Goal: Task Accomplishment & Management: Manage account settings

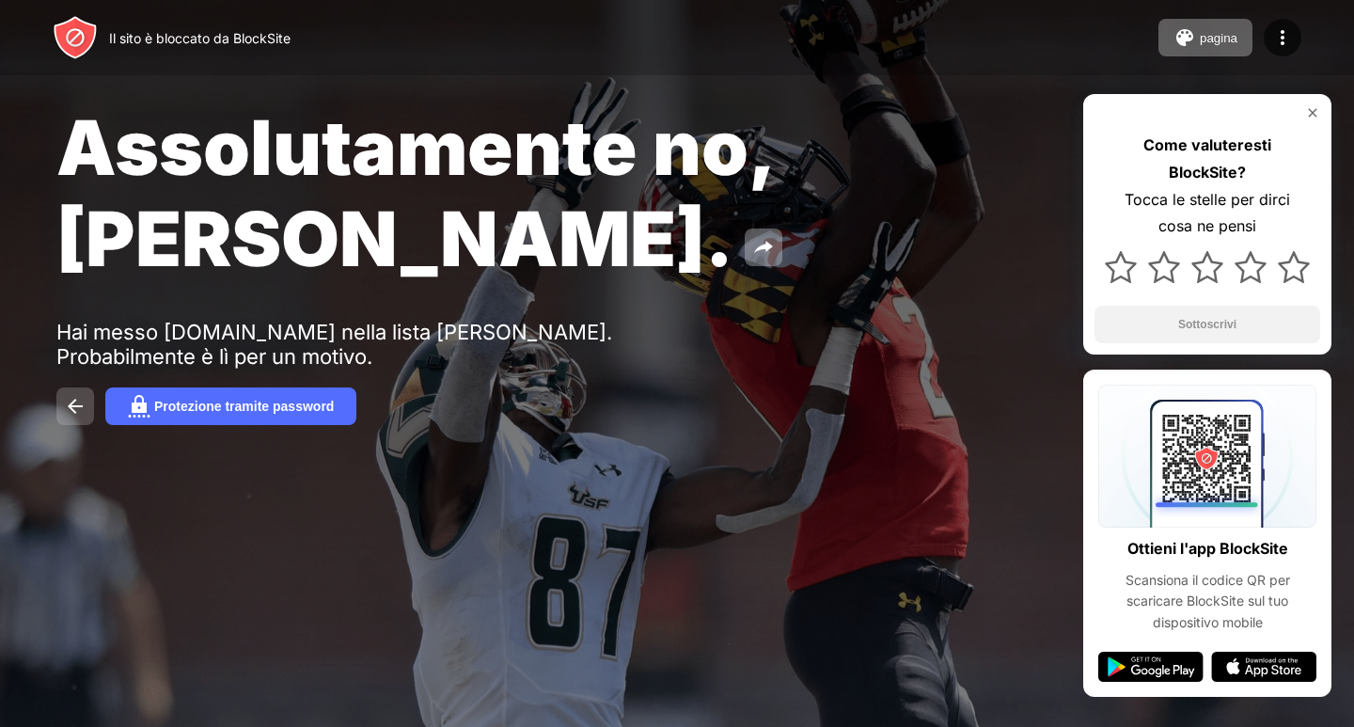
click at [73, 395] on img at bounding box center [75, 406] width 23 height 23
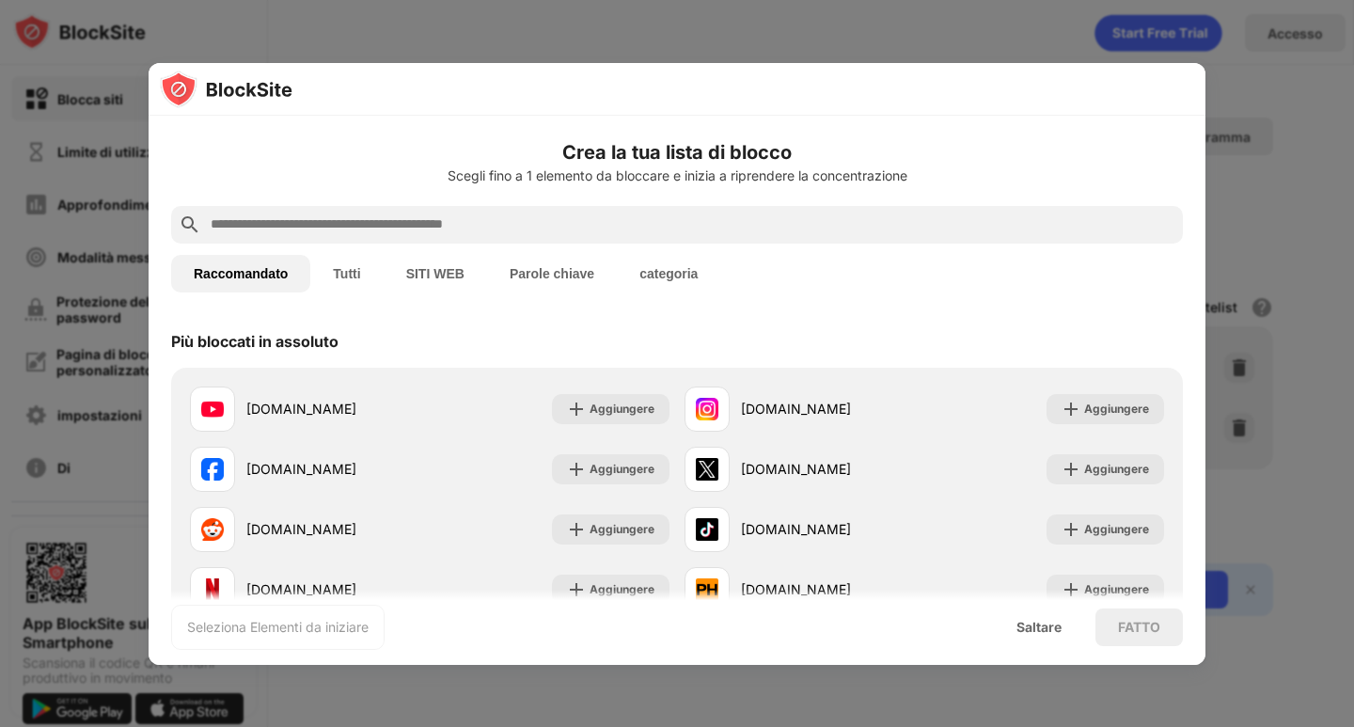
click at [437, 276] on font "SITI WEB" at bounding box center [435, 273] width 58 height 15
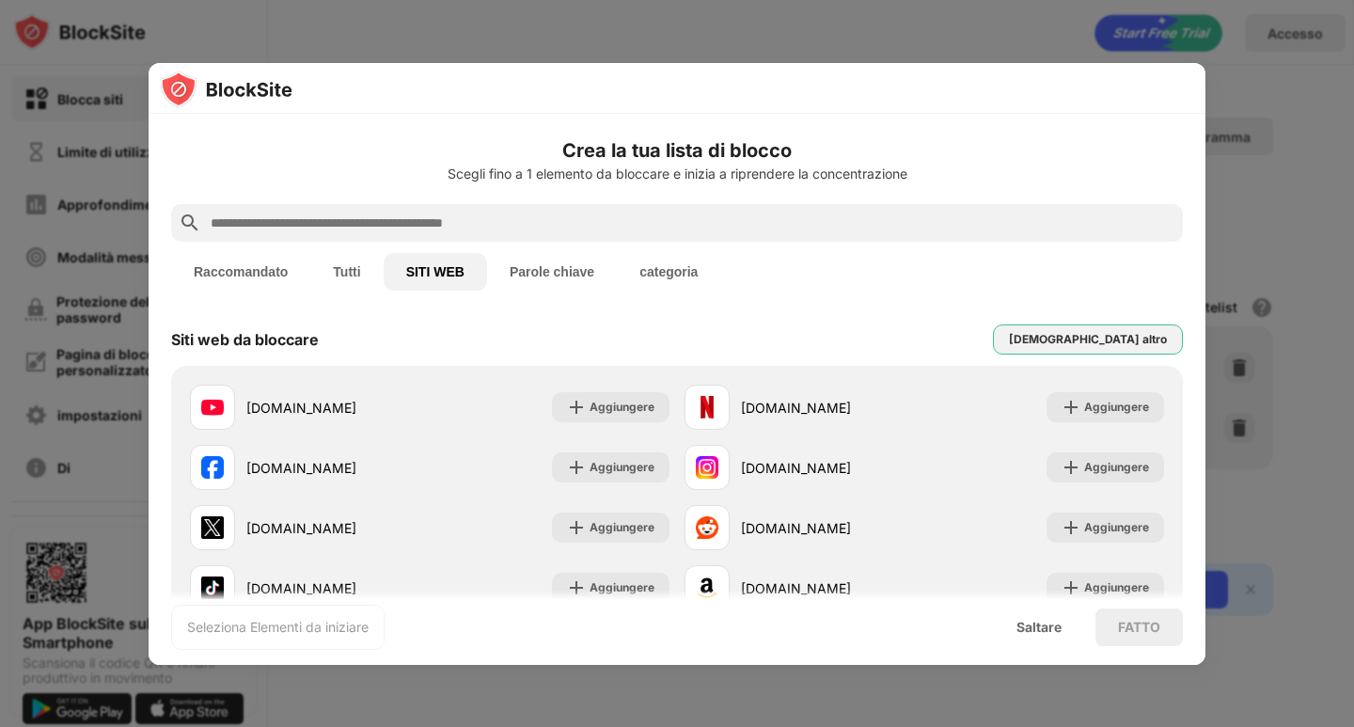
click at [1123, 337] on font "[DEMOGRAPHIC_DATA] altro" at bounding box center [1088, 339] width 158 height 14
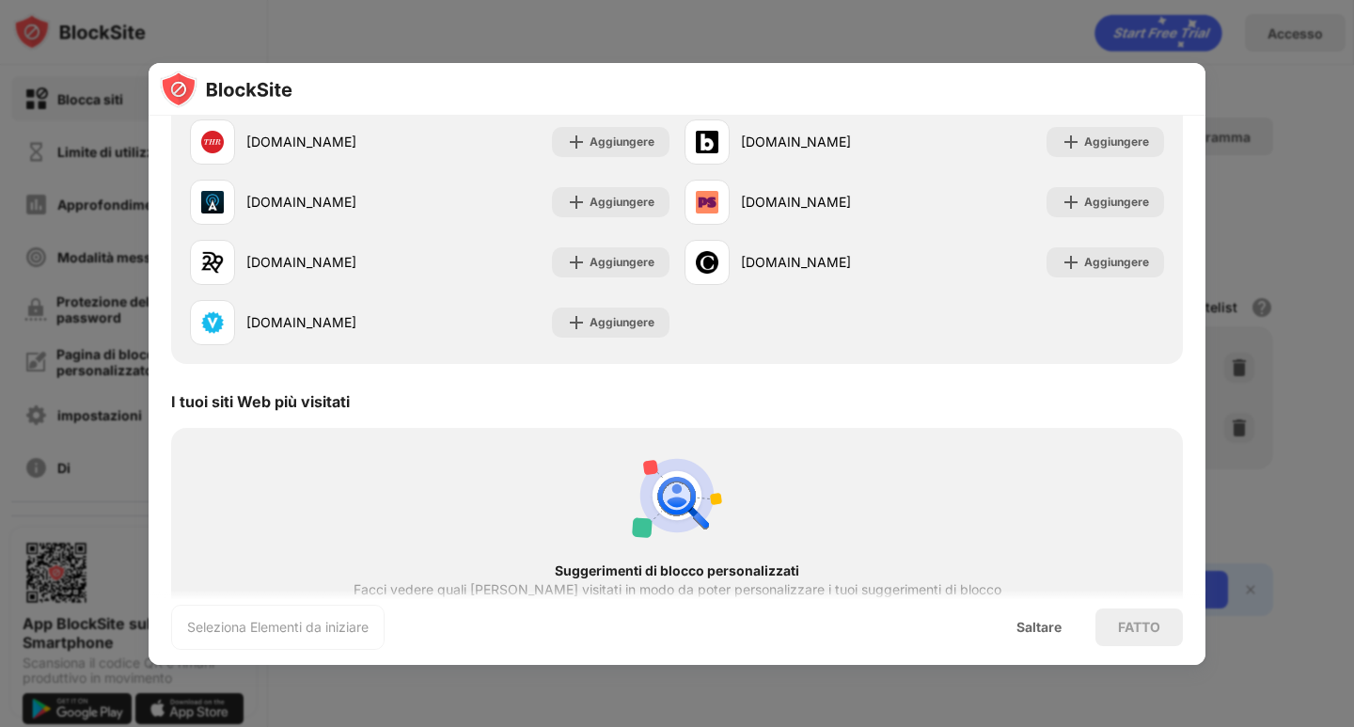
scroll to position [2224, 0]
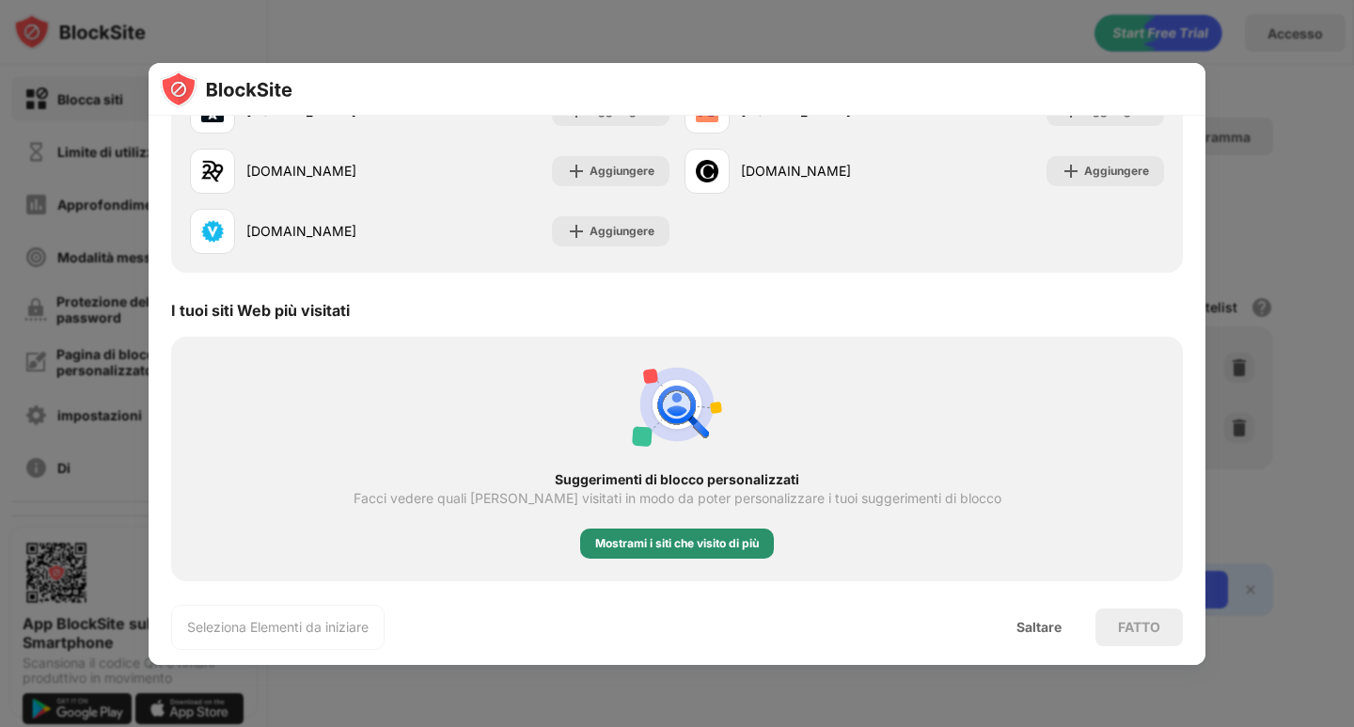
click at [642, 543] on font "Mostrami i siti che visito di più" at bounding box center [677, 543] width 164 height 14
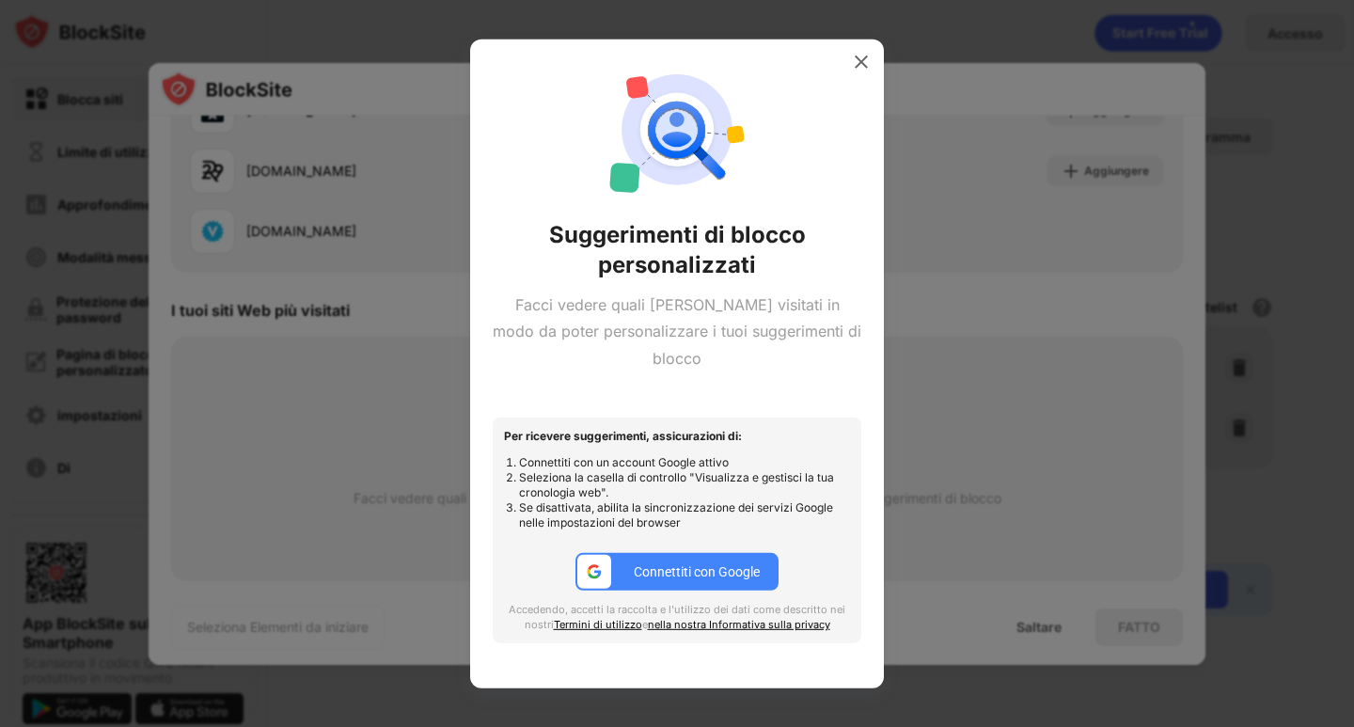
click at [645, 564] on font "Connettiti con Google" at bounding box center [697, 571] width 126 height 15
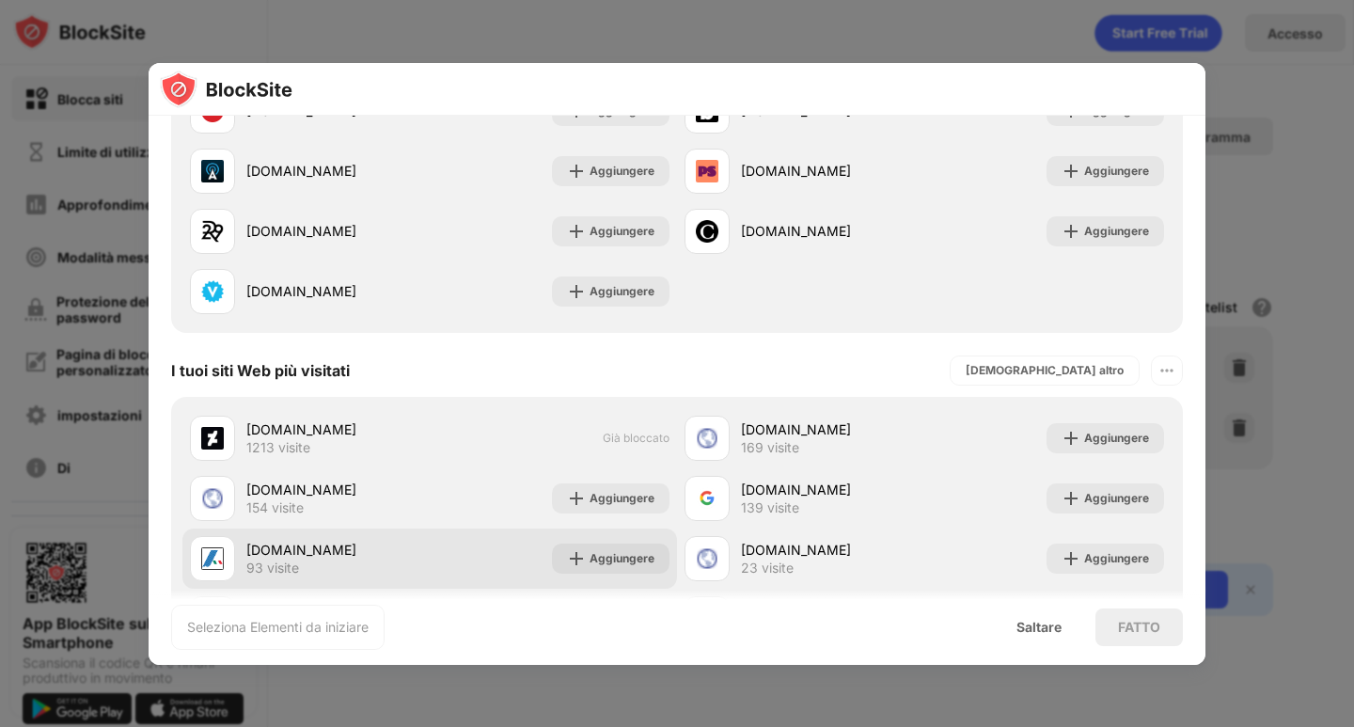
scroll to position [2209, 0]
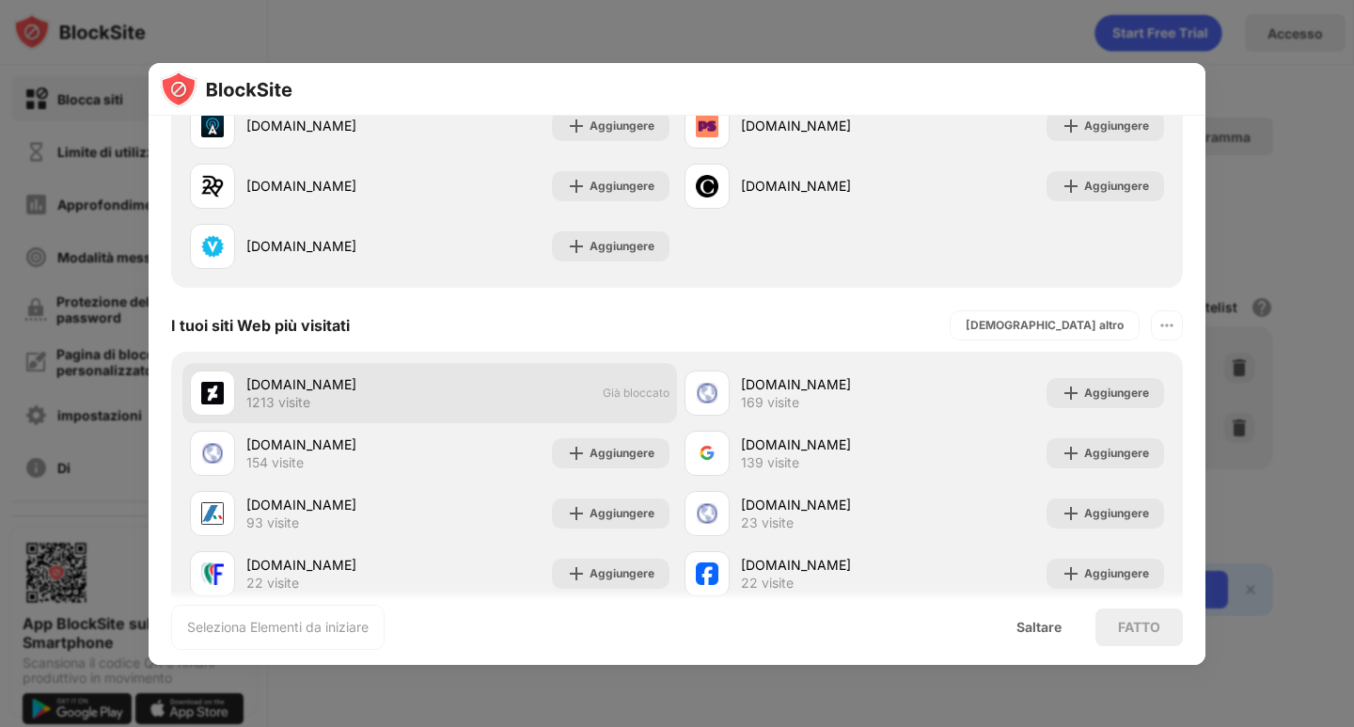
click at [304, 395] on font "1213 visite" at bounding box center [278, 402] width 64 height 16
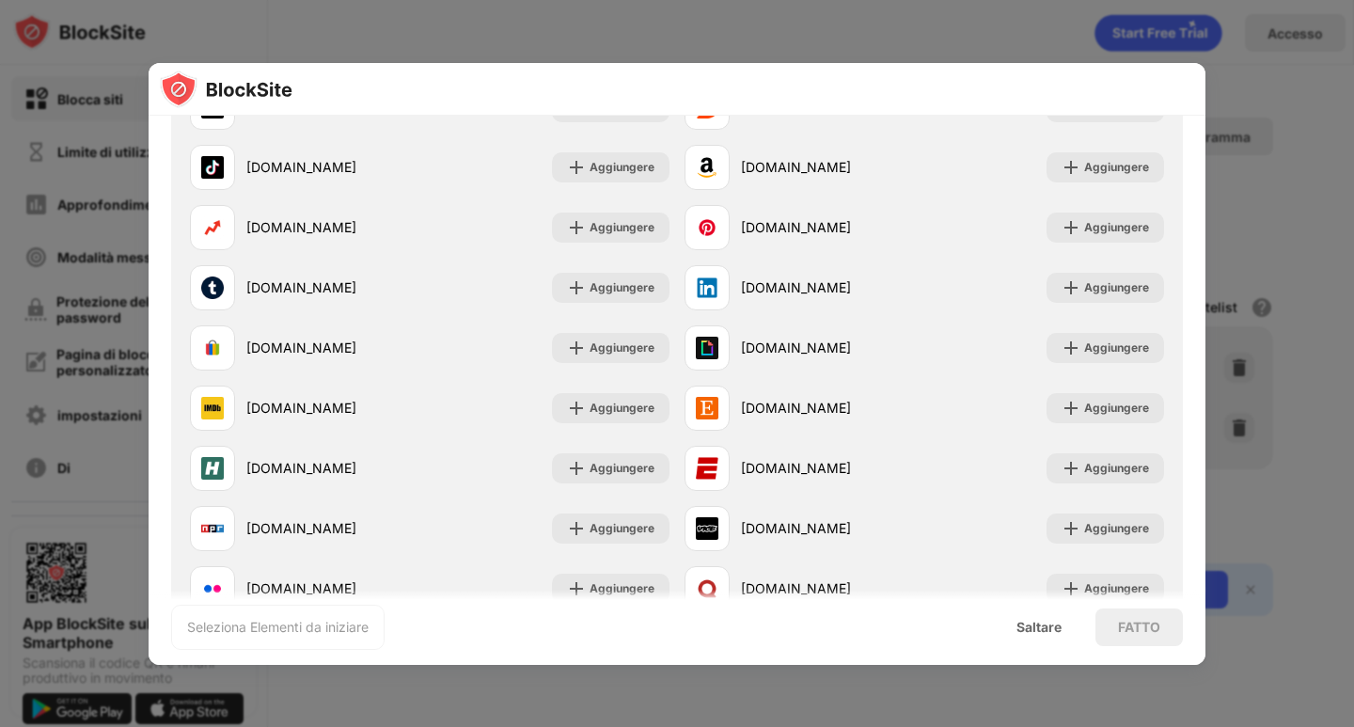
scroll to position [0, 0]
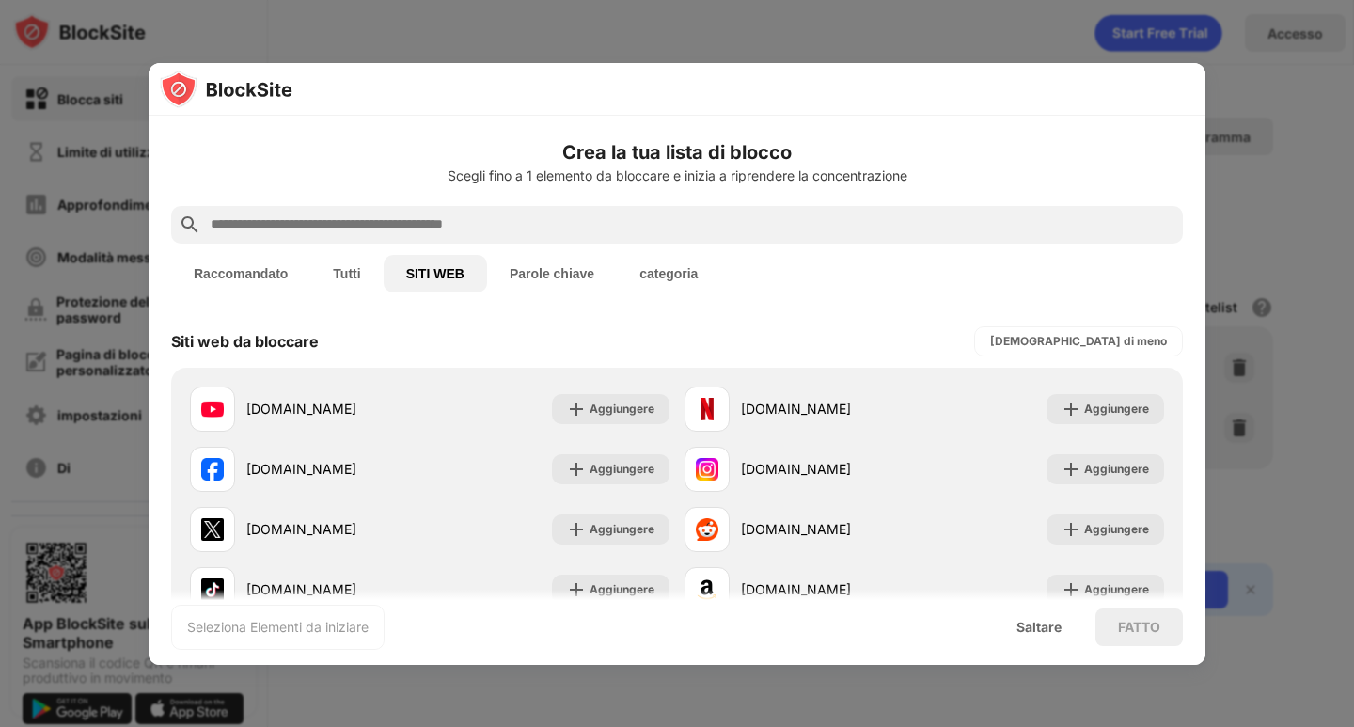
click at [657, 274] on font "categoria" at bounding box center [668, 273] width 58 height 15
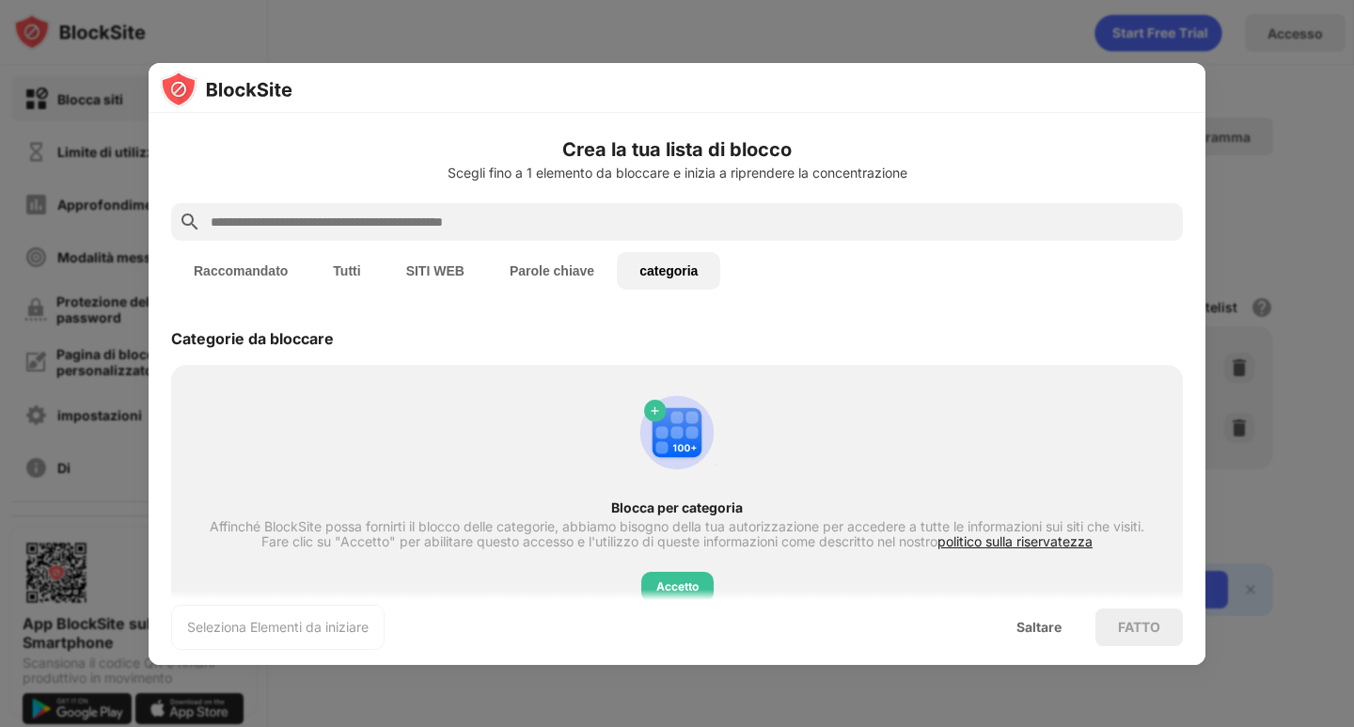
click at [278, 275] on font "Raccomandato" at bounding box center [241, 270] width 94 height 15
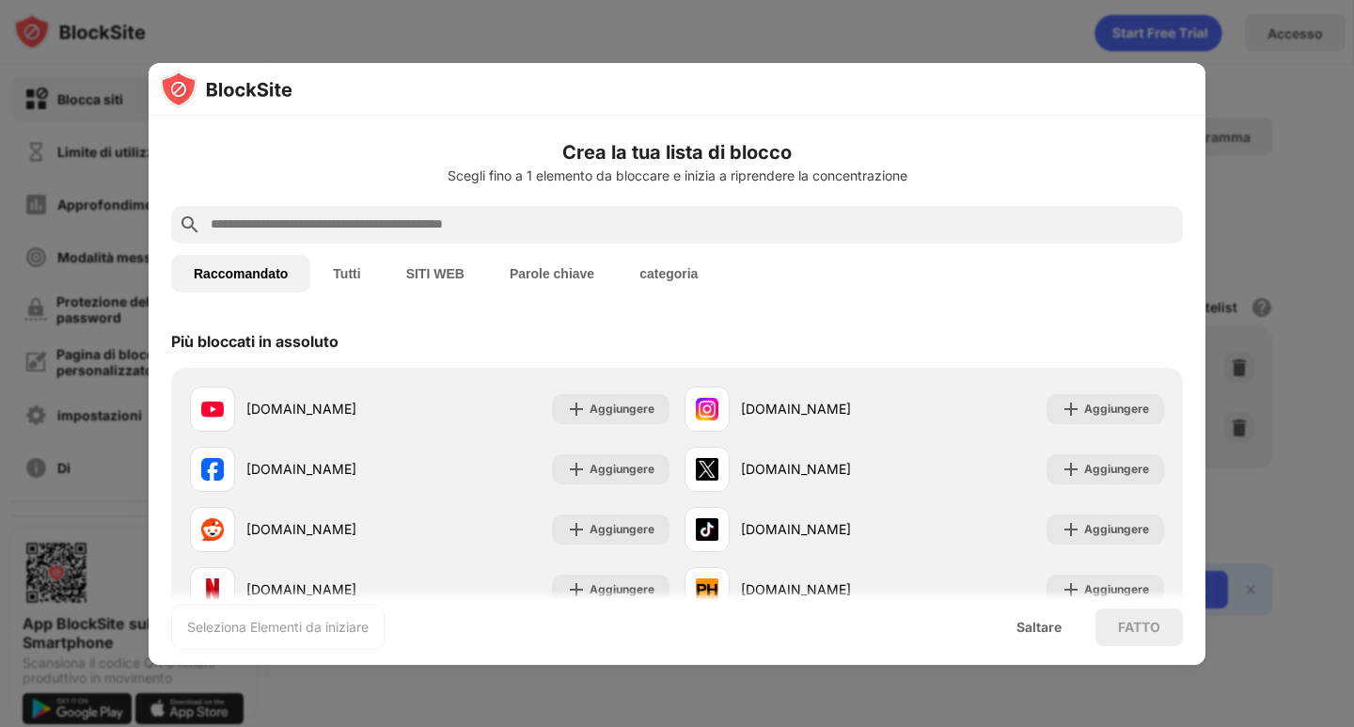
click at [358, 276] on font "Tutti" at bounding box center [346, 273] width 27 height 15
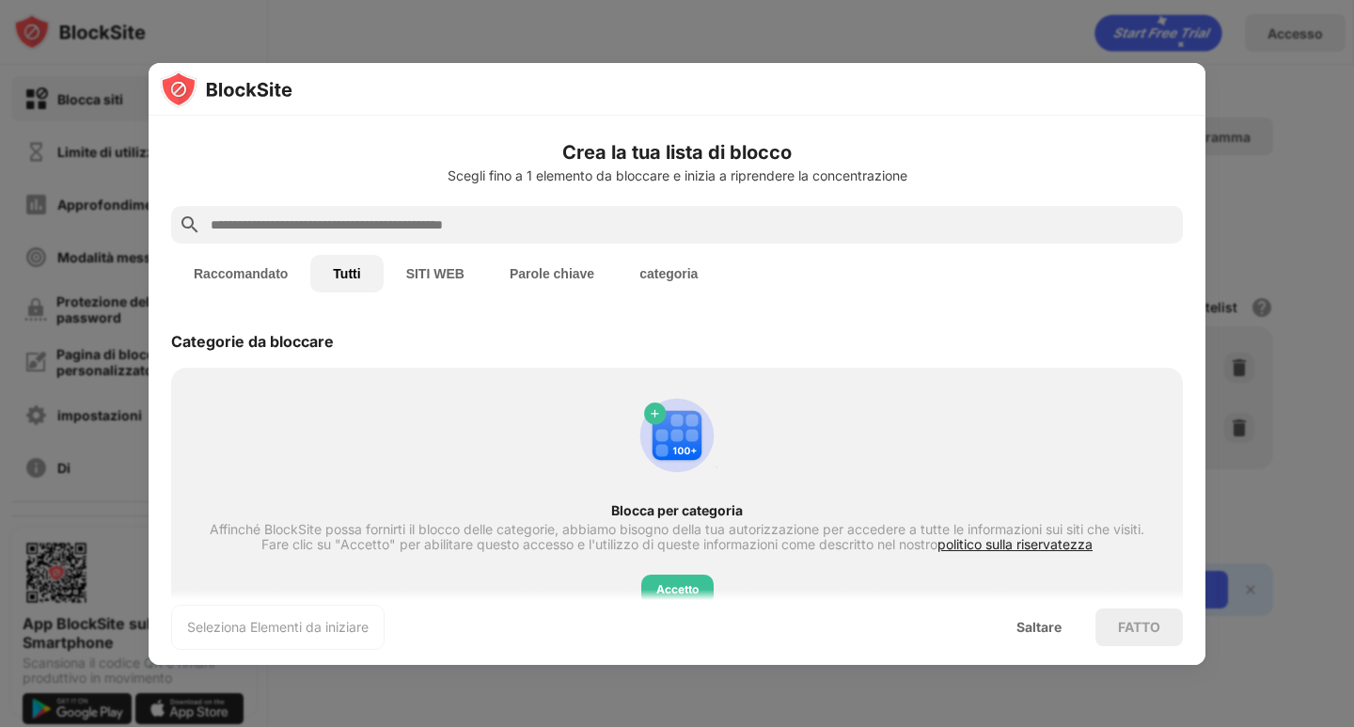
click at [434, 276] on font "SITI WEB" at bounding box center [435, 273] width 58 height 15
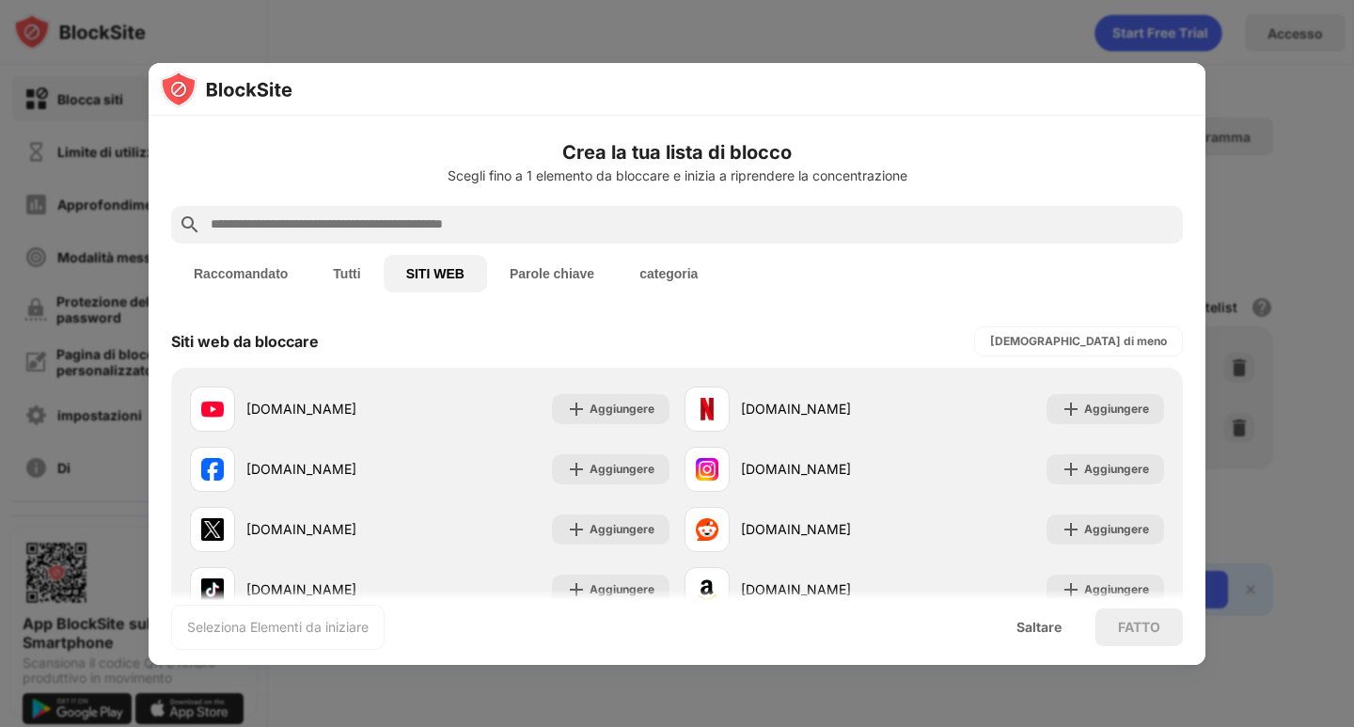
click at [545, 276] on font "Parole chiave" at bounding box center [552, 273] width 85 height 15
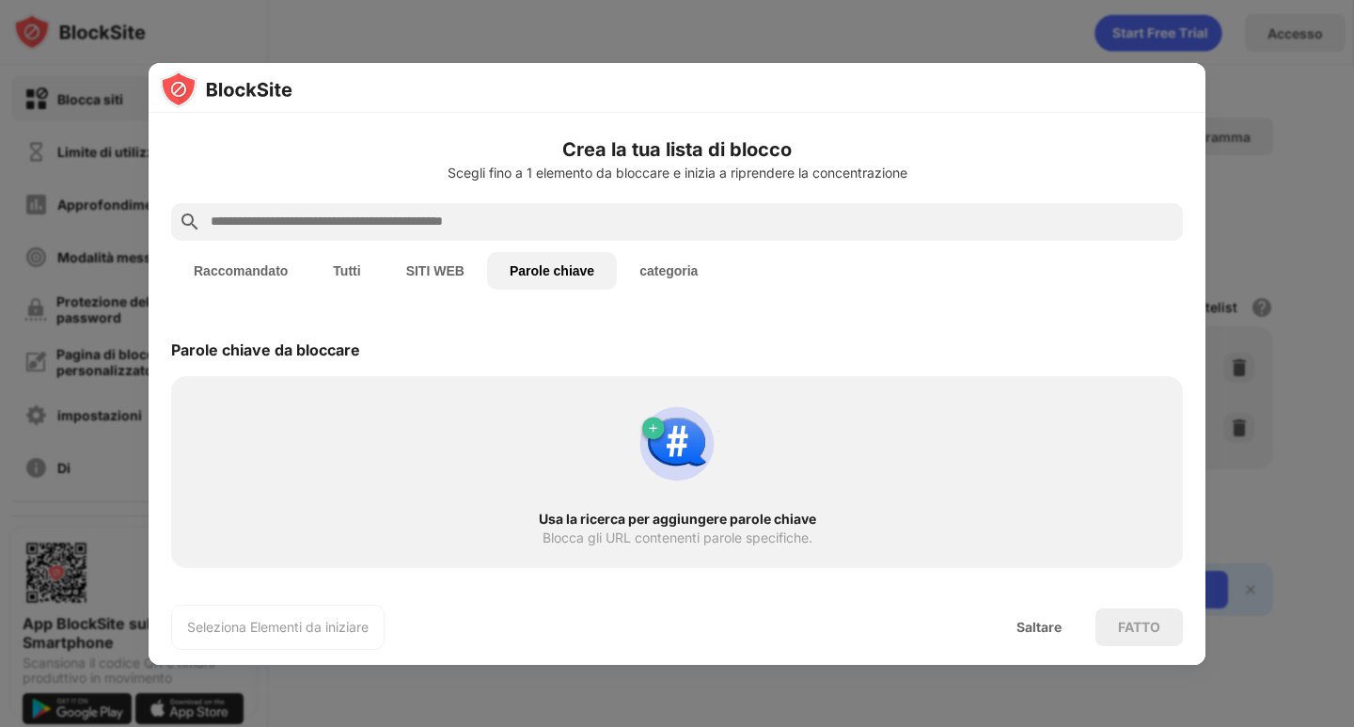
click at [432, 268] on font "SITI WEB" at bounding box center [435, 270] width 58 height 15
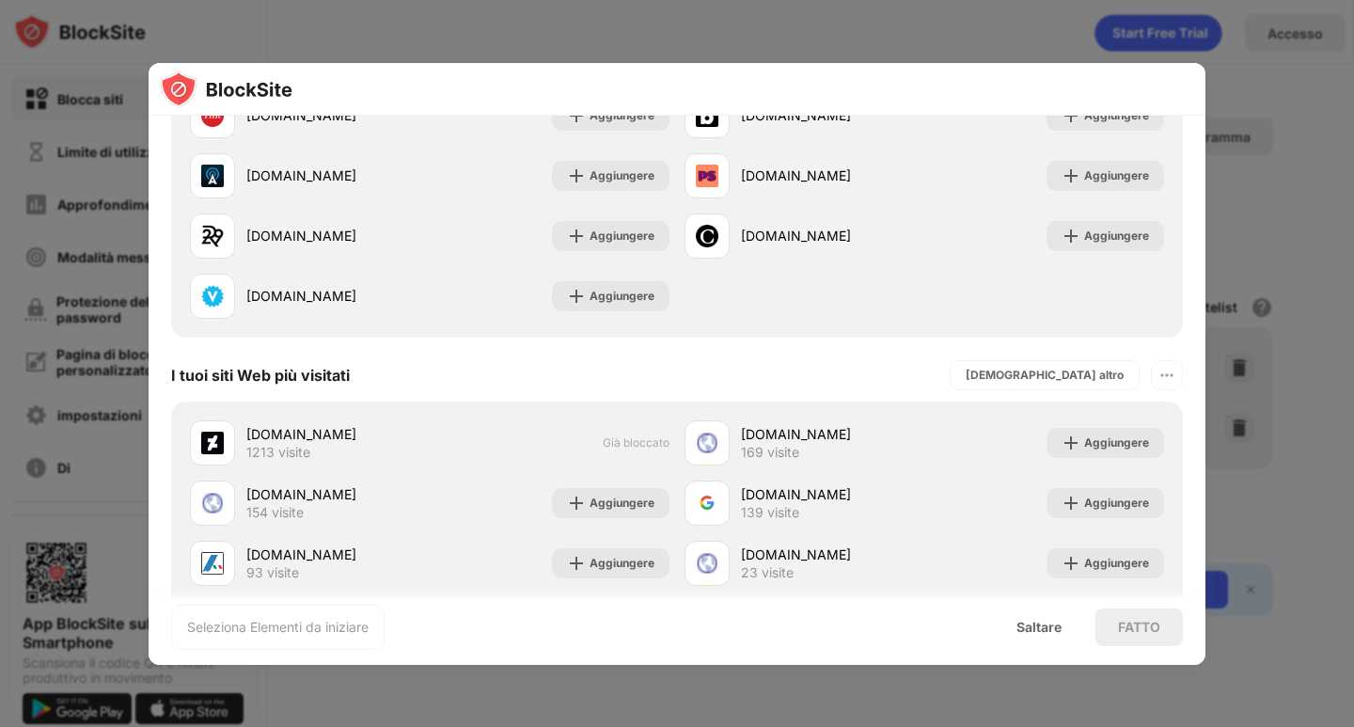
scroll to position [2303, 0]
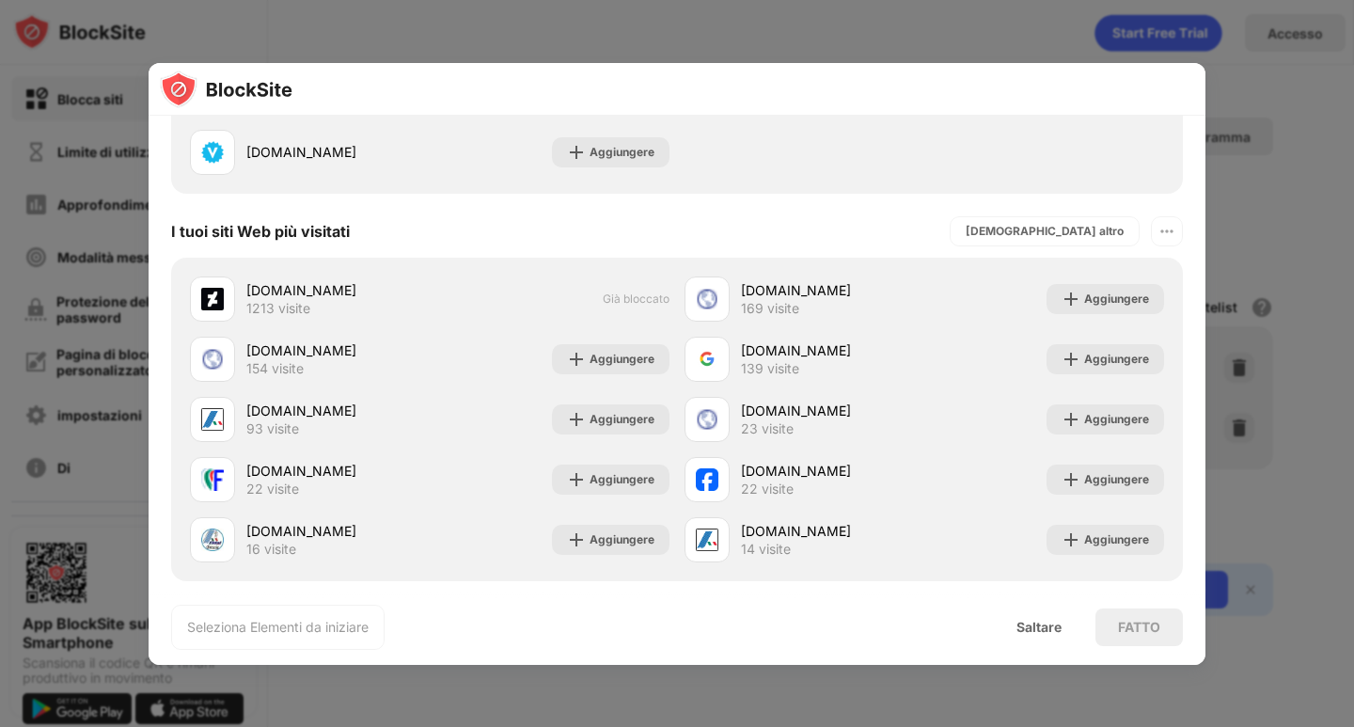
click at [1228, 91] on div at bounding box center [677, 363] width 1354 height 727
click at [103, 81] on div at bounding box center [677, 363] width 1354 height 727
drag, startPoint x: 103, startPoint y: 81, endPoint x: 41, endPoint y: 507, distance: 430.5
click at [41, 507] on div at bounding box center [677, 363] width 1354 height 727
click at [1031, 636] on div "Saltare" at bounding box center [1039, 627] width 90 height 38
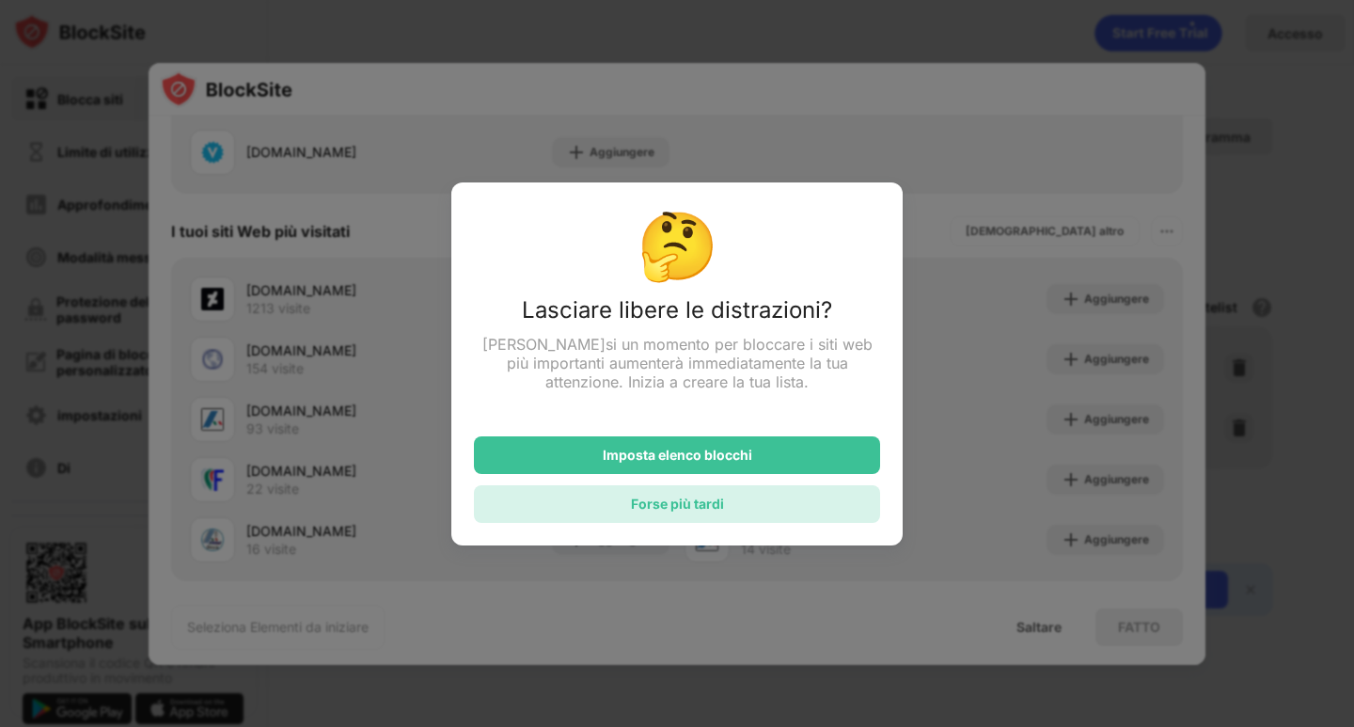
click at [691, 507] on font "Forse più tardi" at bounding box center [677, 504] width 93 height 16
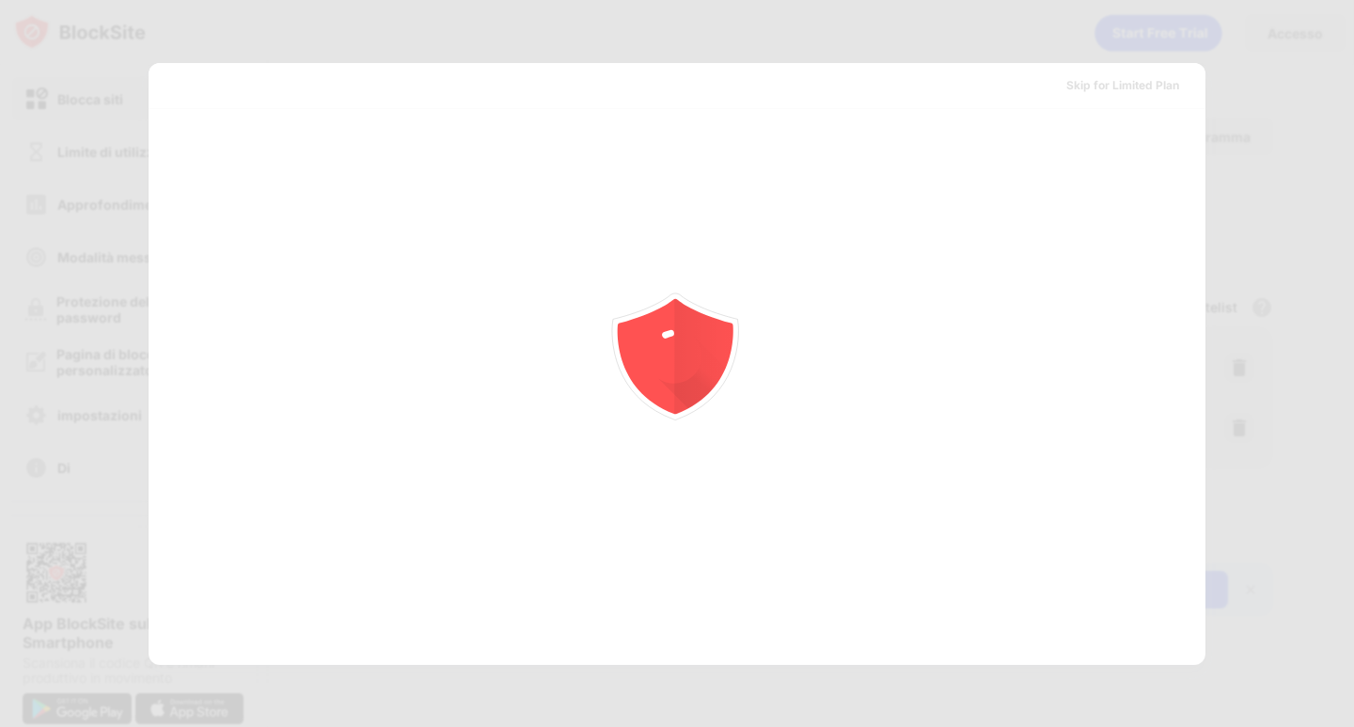
scroll to position [0, 0]
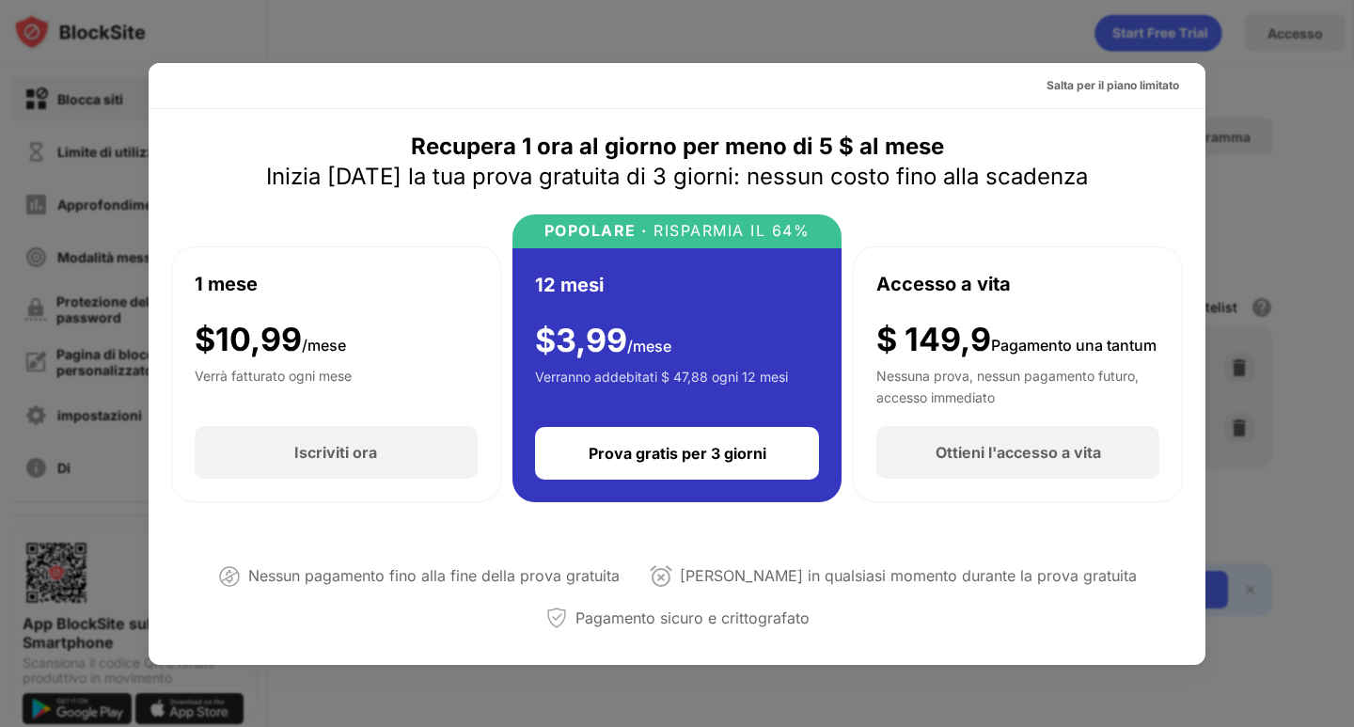
click at [165, 45] on div at bounding box center [677, 363] width 1354 height 727
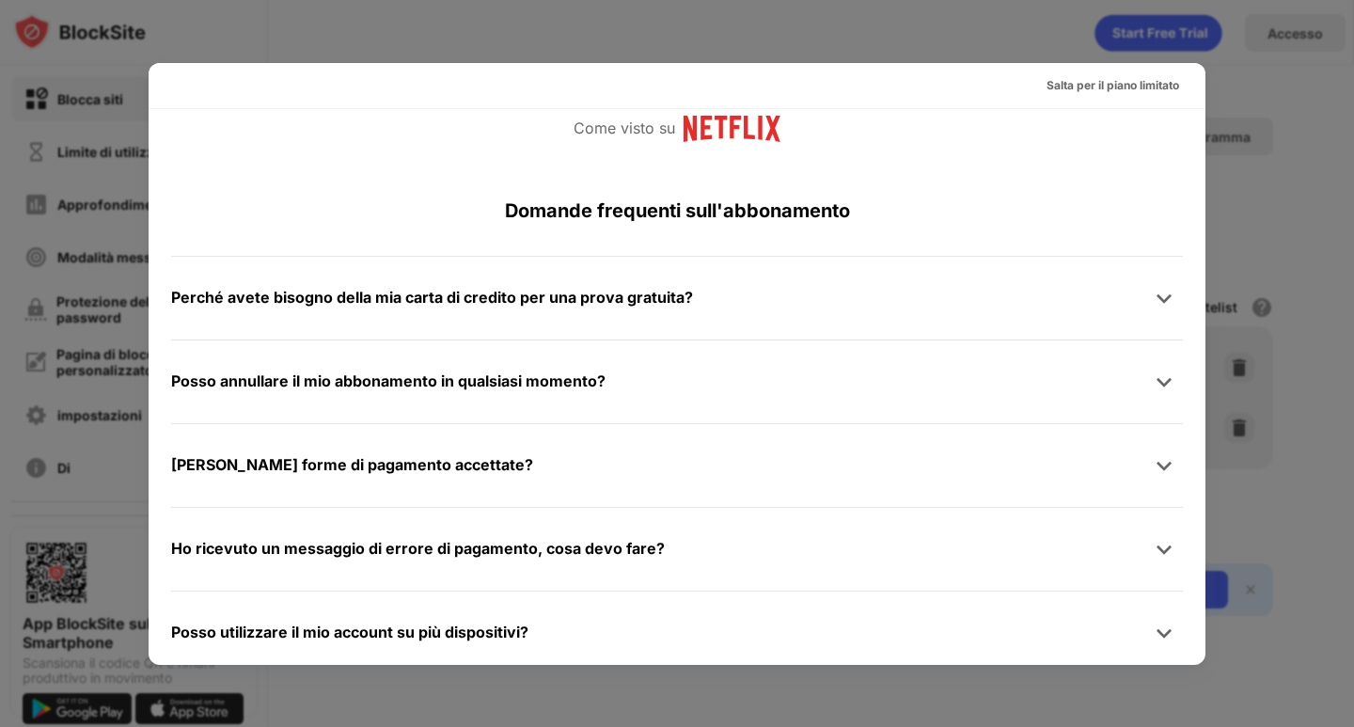
scroll to position [1047, 0]
